Goal: Task Accomplishment & Management: Use online tool/utility

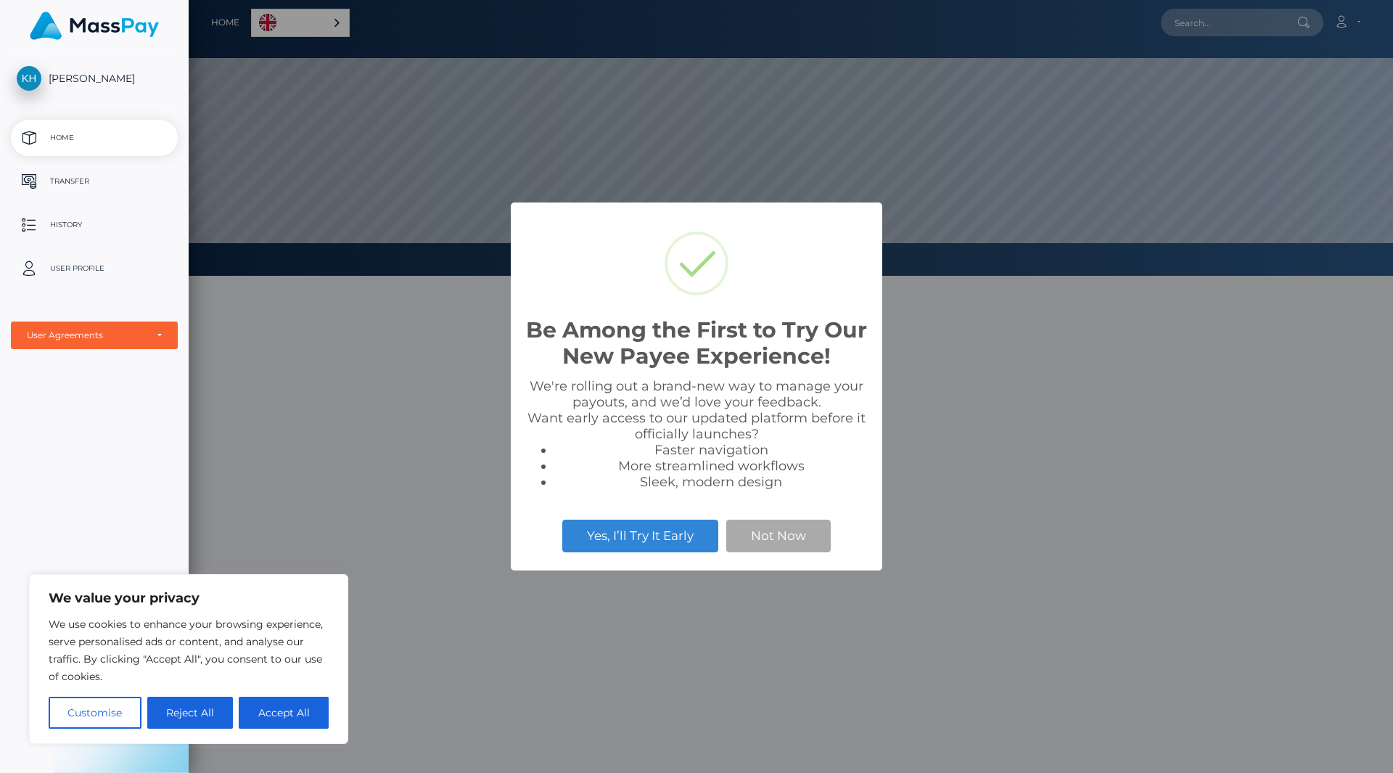
scroll to position [276, 1205]
click at [805, 533] on button "Not Now" at bounding box center [778, 536] width 104 height 32
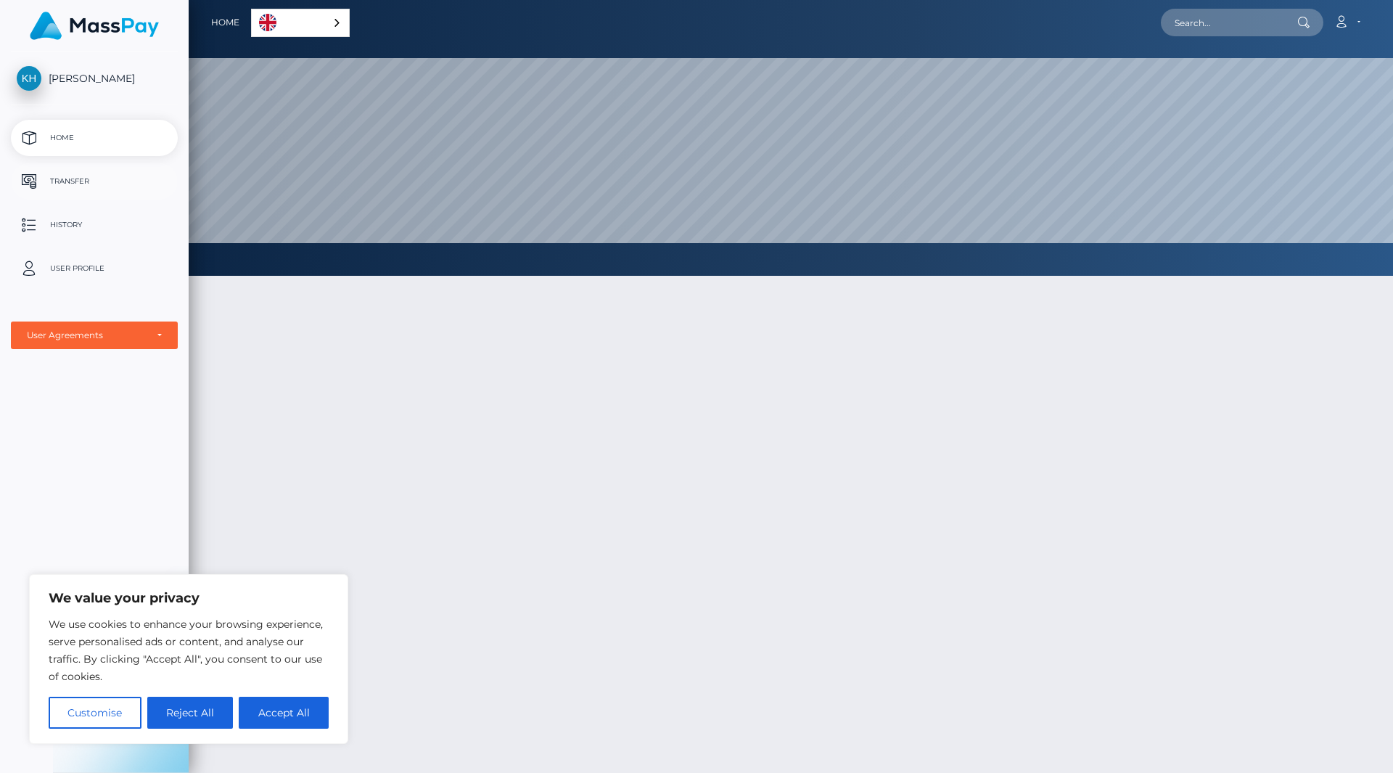
click at [77, 178] on p "Transfer" at bounding box center [94, 182] width 155 height 22
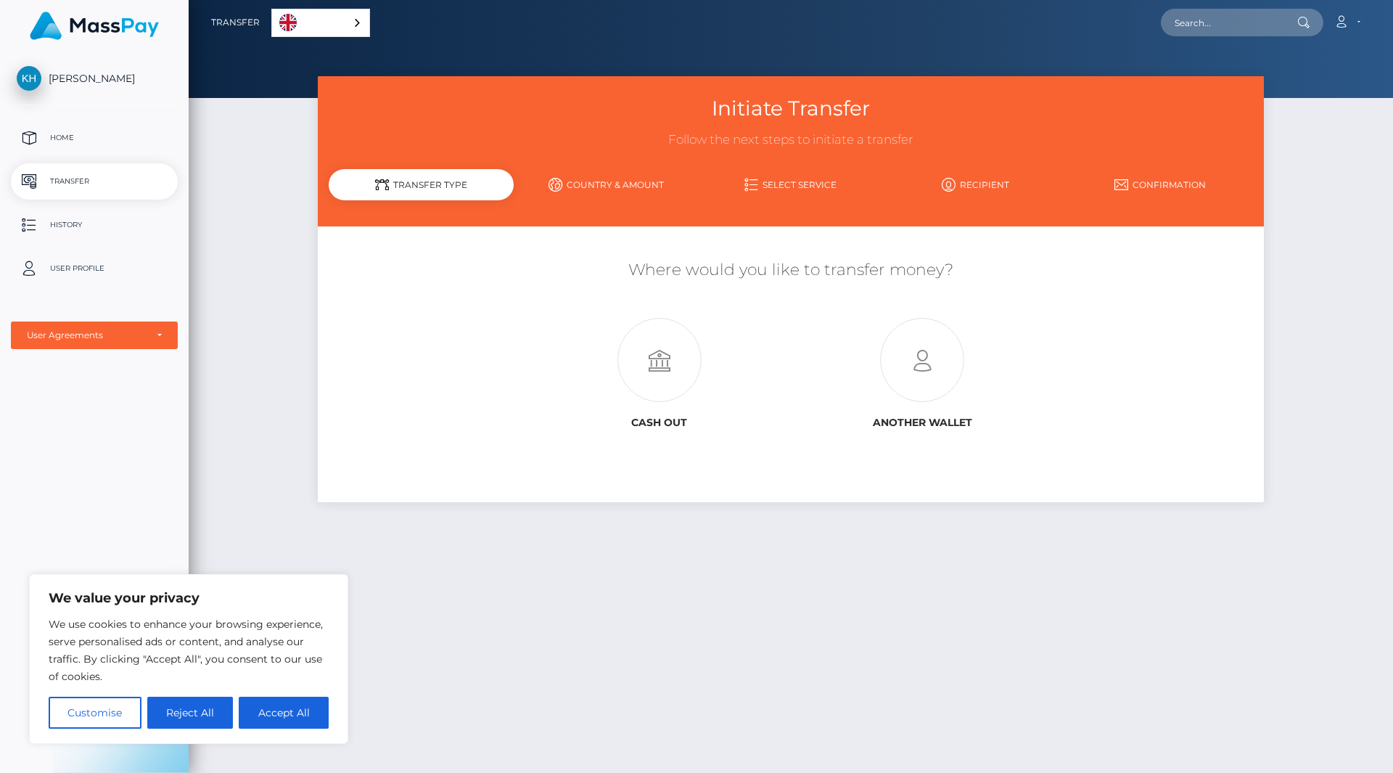
click at [360, 22] on div "English" at bounding box center [320, 23] width 99 height 28
click at [350, 26] on link "English" at bounding box center [323, 22] width 102 height 27
click at [350, 26] on div "English" at bounding box center [320, 23] width 99 height 28
click at [252, 434] on div "Initiate Transfer Follow the next steps to initiate a transfer Transfer Type Co…" at bounding box center [791, 418] width 1205 height 684
click at [80, 271] on p "User Profile" at bounding box center [94, 269] width 155 height 22
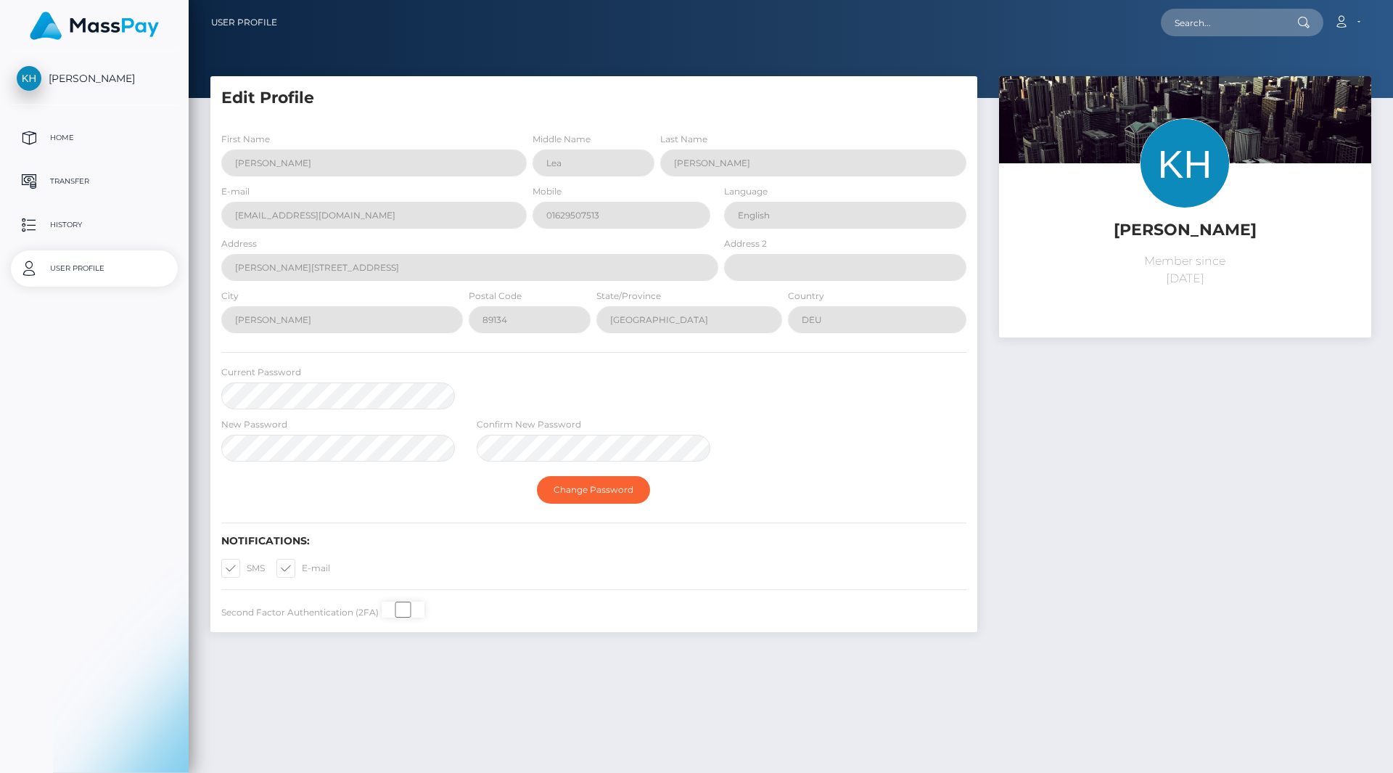
click at [72, 186] on p "Transfer" at bounding box center [94, 182] width 155 height 22
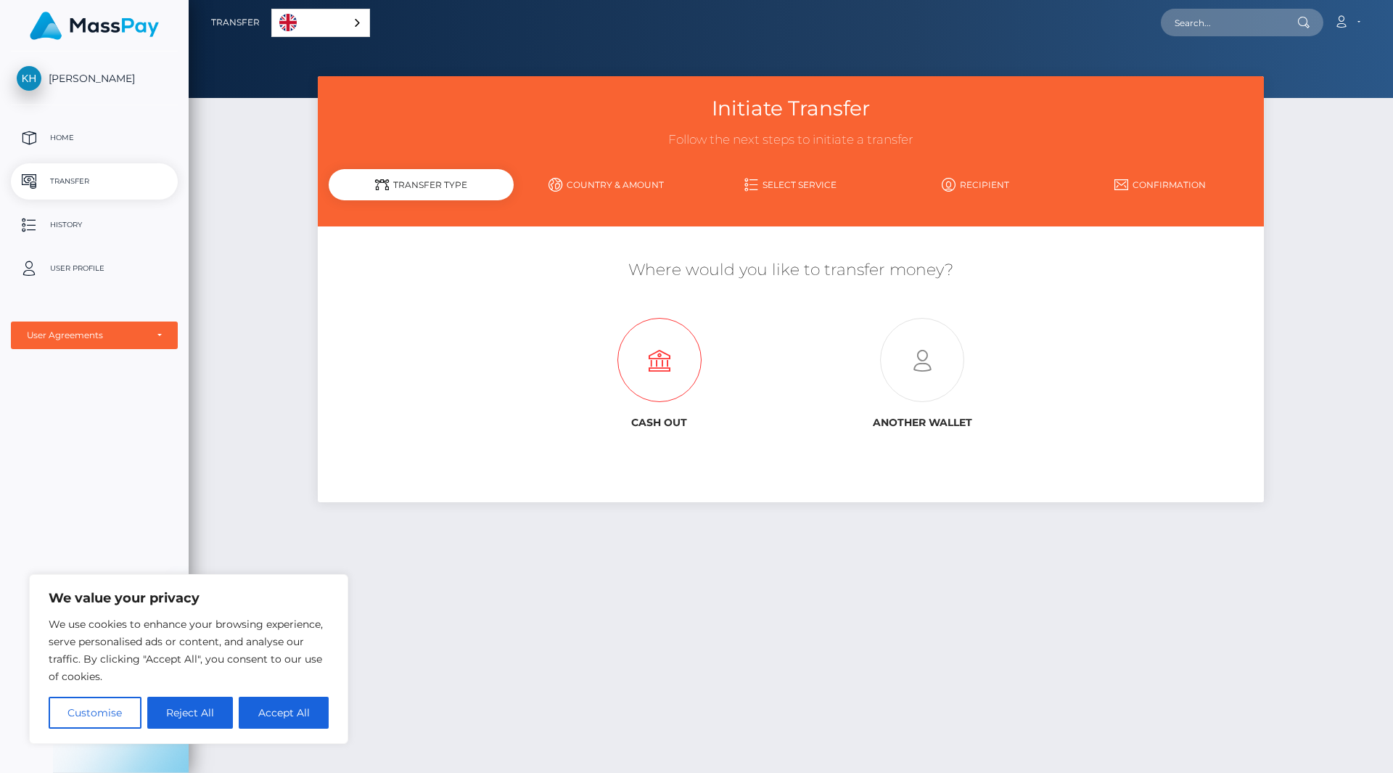
click at [674, 362] on icon at bounding box center [659, 361] width 263 height 84
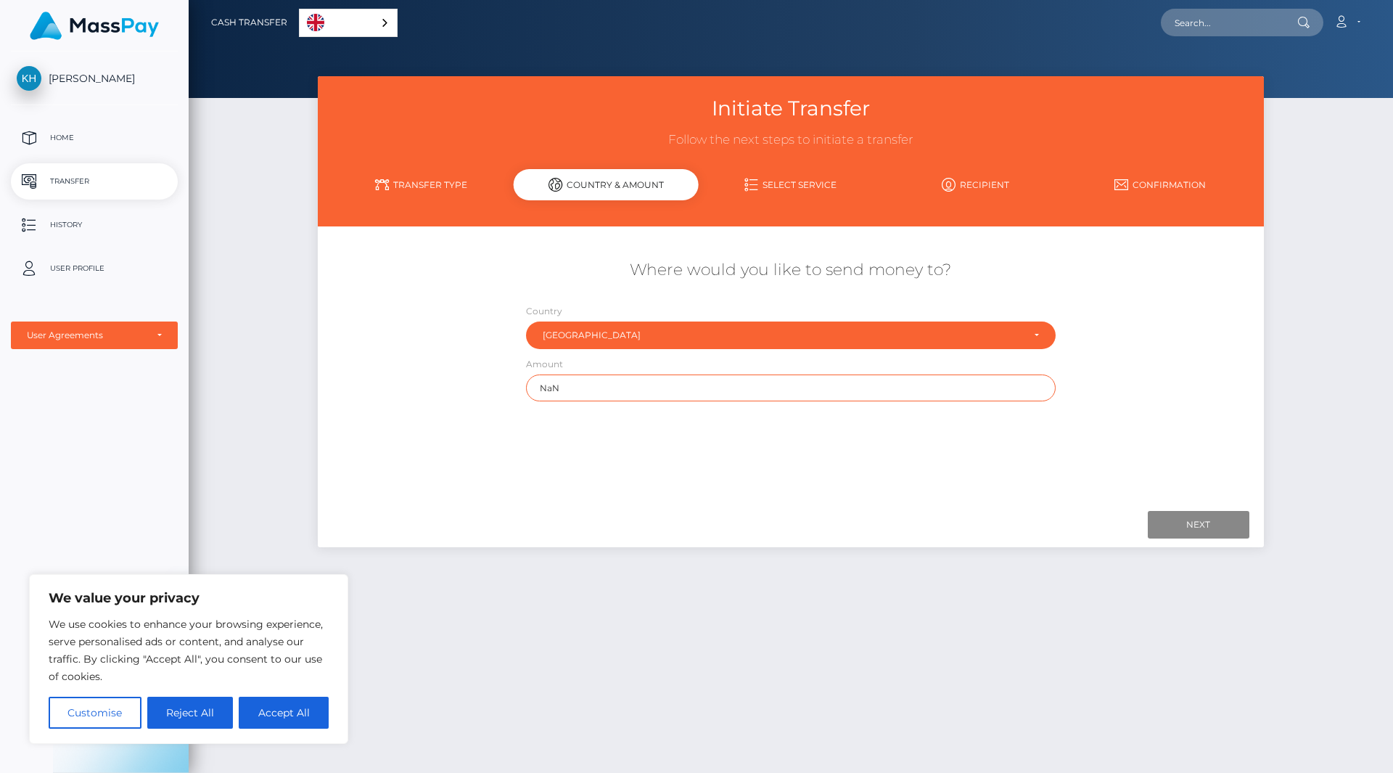
click at [568, 386] on input "NaN" at bounding box center [791, 387] width 530 height 27
click at [678, 419] on div "Where would you like to send money to? Country Abkhazia Afghanistan Albania Alg…" at bounding box center [791, 366] width 924 height 258
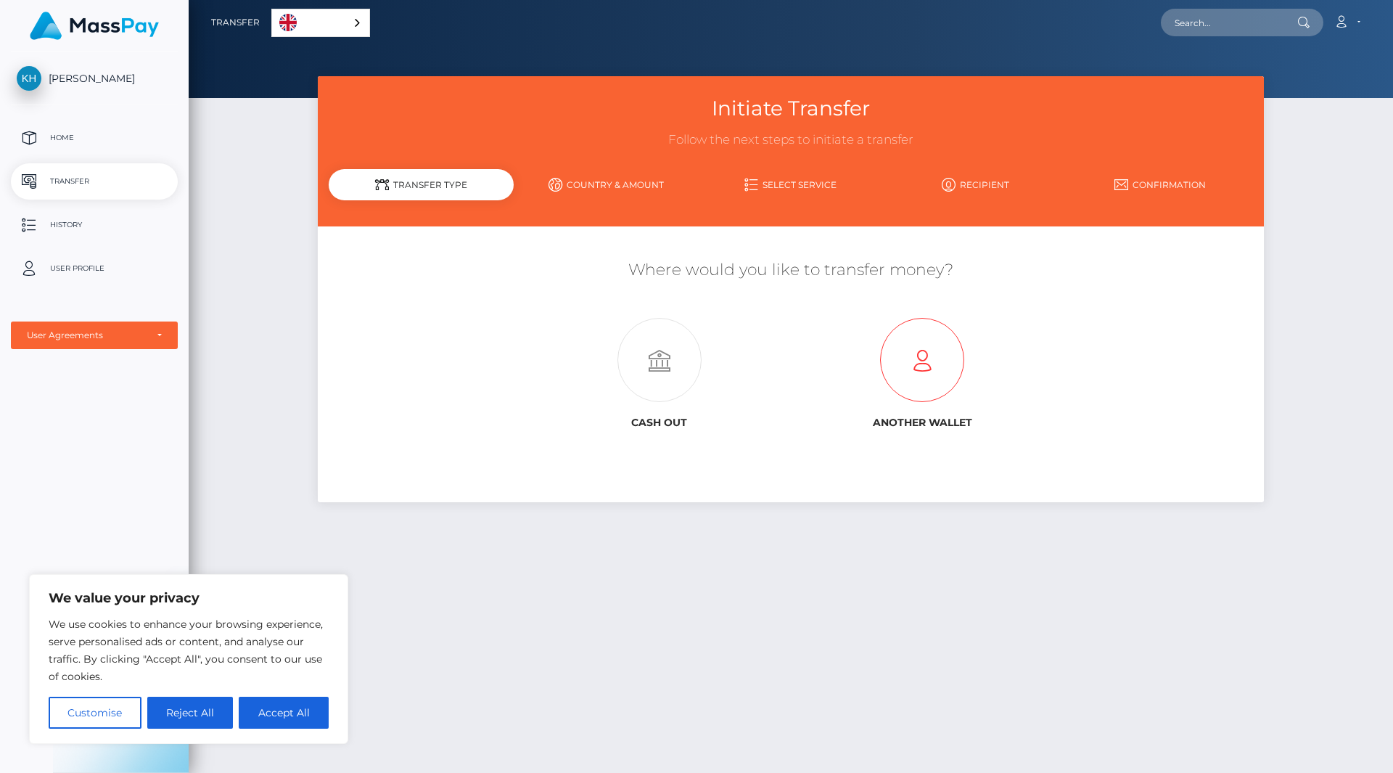
click at [940, 371] on icon at bounding box center [922, 361] width 263 height 84
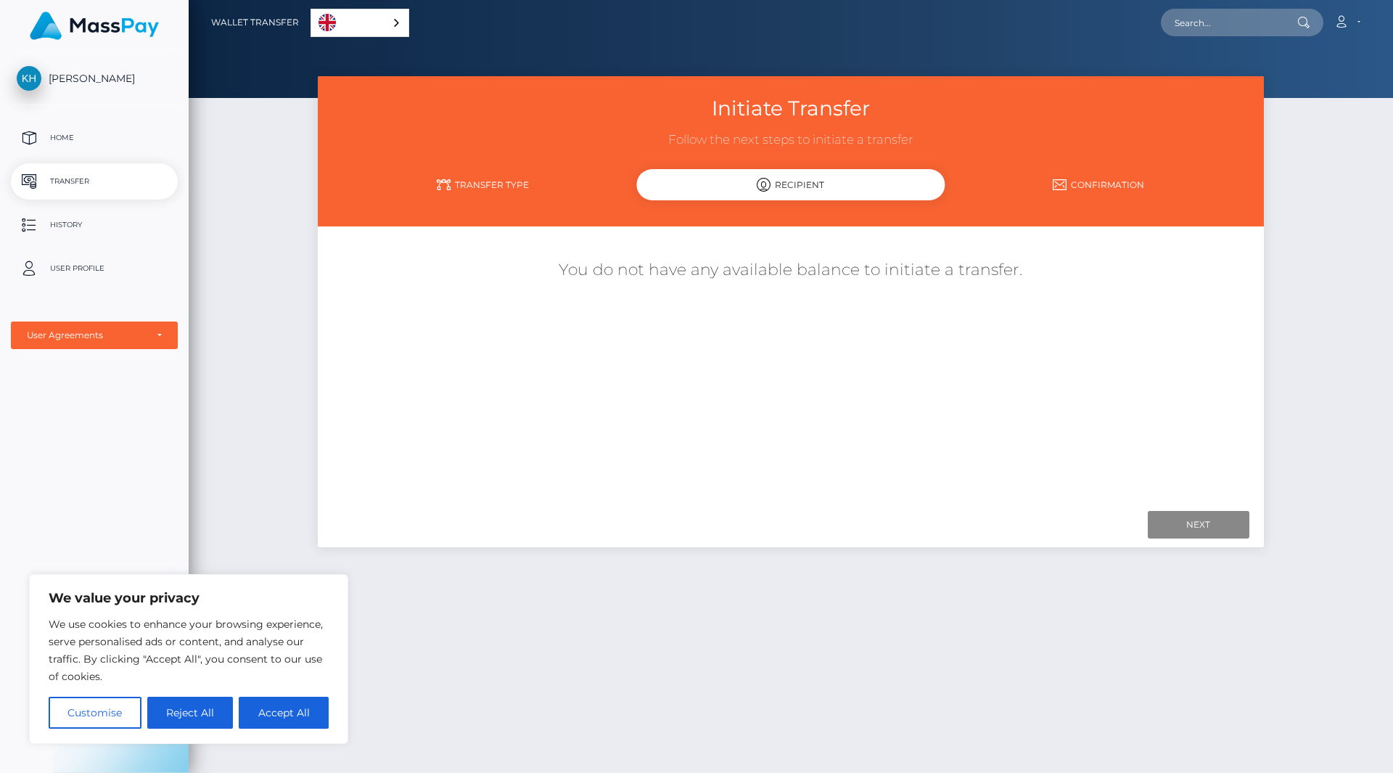
click at [270, 281] on div "Initiate Transfer Follow the next steps to initiate a transfer Transfer Type Re…" at bounding box center [791, 418] width 1205 height 684
drag, startPoint x: 274, startPoint y: 275, endPoint x: 248, endPoint y: 251, distance: 34.9
